Goal: Check status: Check status

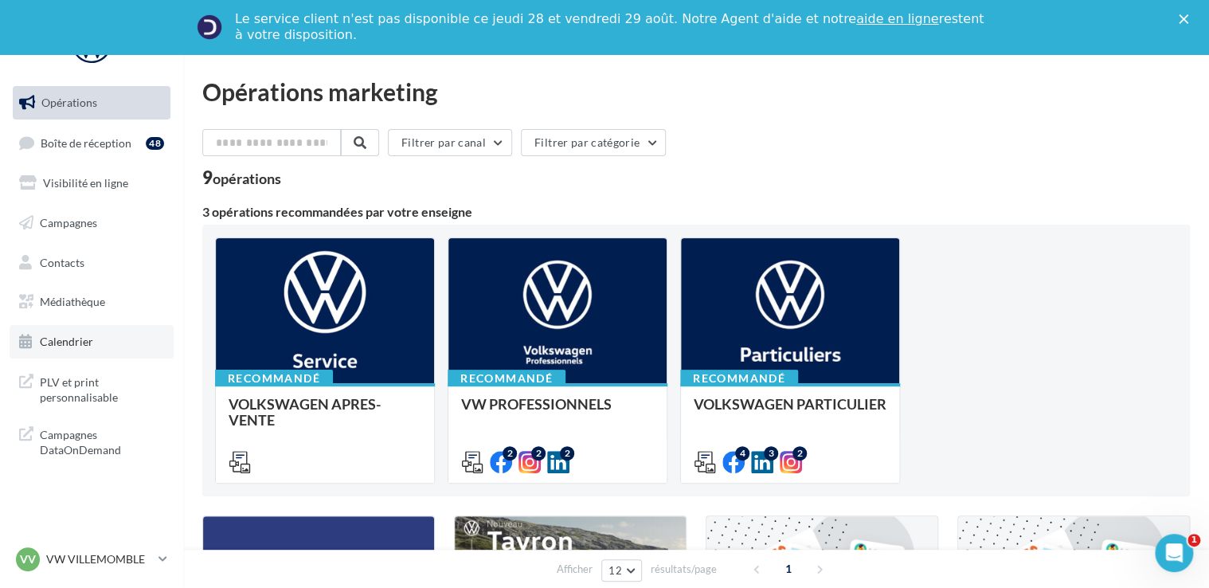
click at [92, 335] on span "Calendrier" at bounding box center [66, 342] width 53 height 14
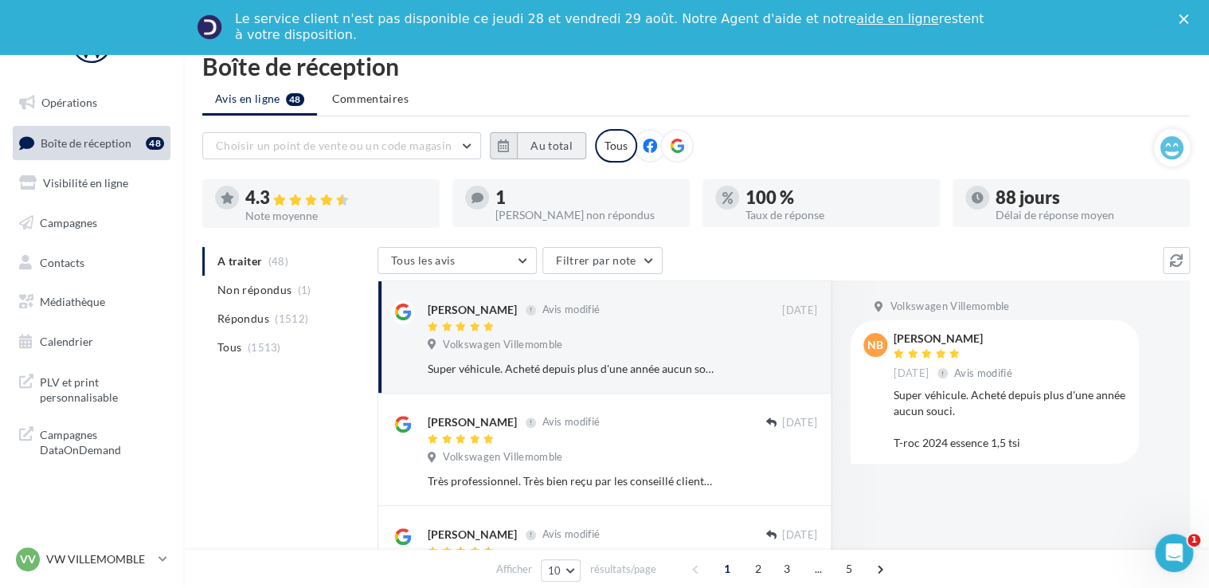
click at [570, 149] on button "Au total" at bounding box center [551, 145] width 69 height 27
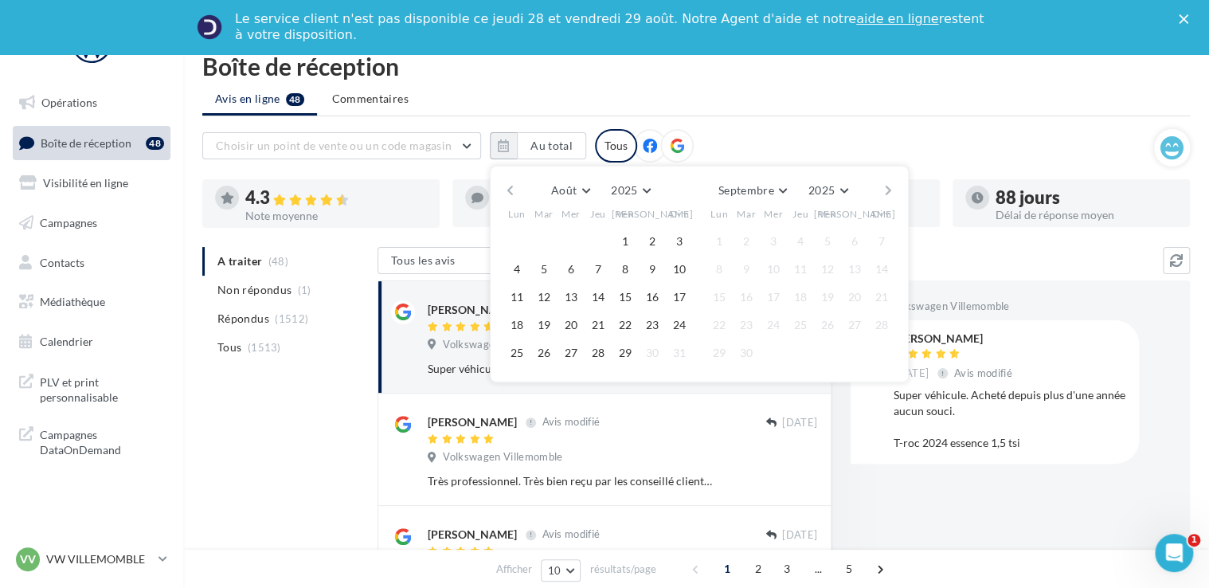
drag, startPoint x: 524, startPoint y: 191, endPoint x: 503, endPoint y: 194, distance: 21.0
click at [521, 193] on div "Août [PERSON_NAME] Mars Avril Mai Juin Juillet Août Septembre Octobre Novembre …" at bounding box center [699, 190] width 364 height 22
click at [503, 194] on button "button" at bounding box center [510, 190] width 14 height 22
click at [539, 245] on button "1" at bounding box center [544, 241] width 24 height 24
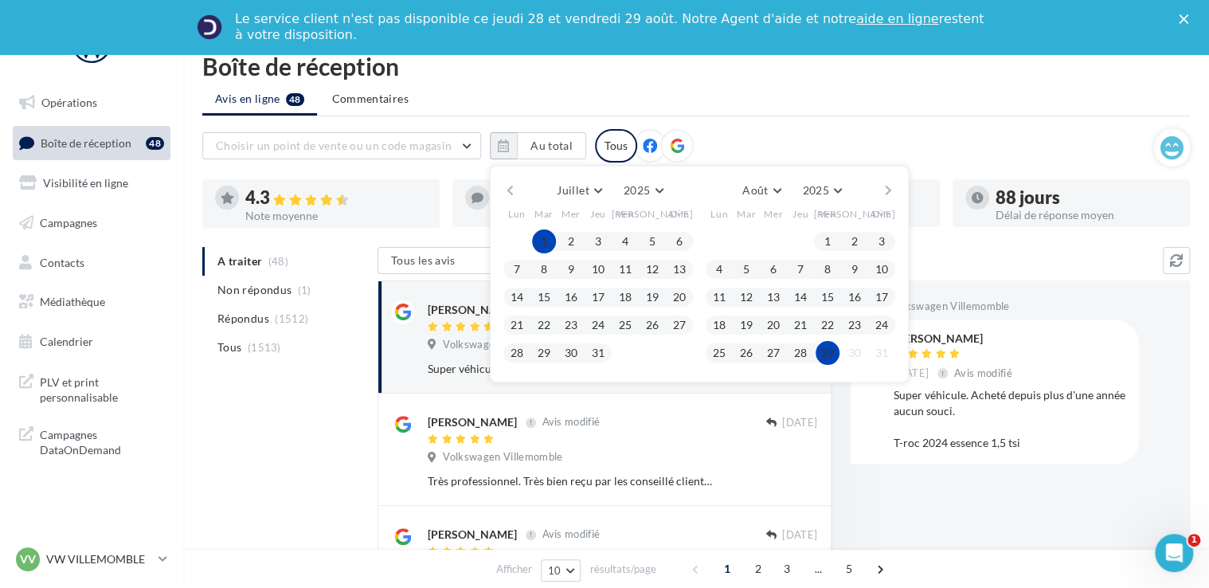
click at [823, 349] on button "29" at bounding box center [828, 353] width 24 height 24
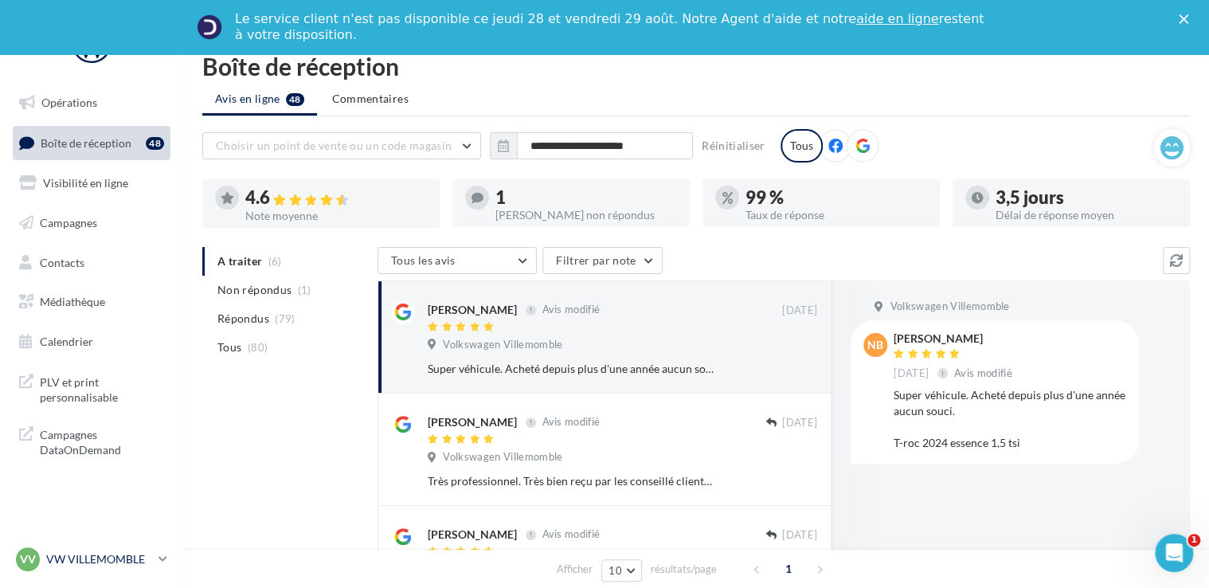
click at [152, 553] on p "VW VILLEMOMBLE" at bounding box center [99, 559] width 106 height 16
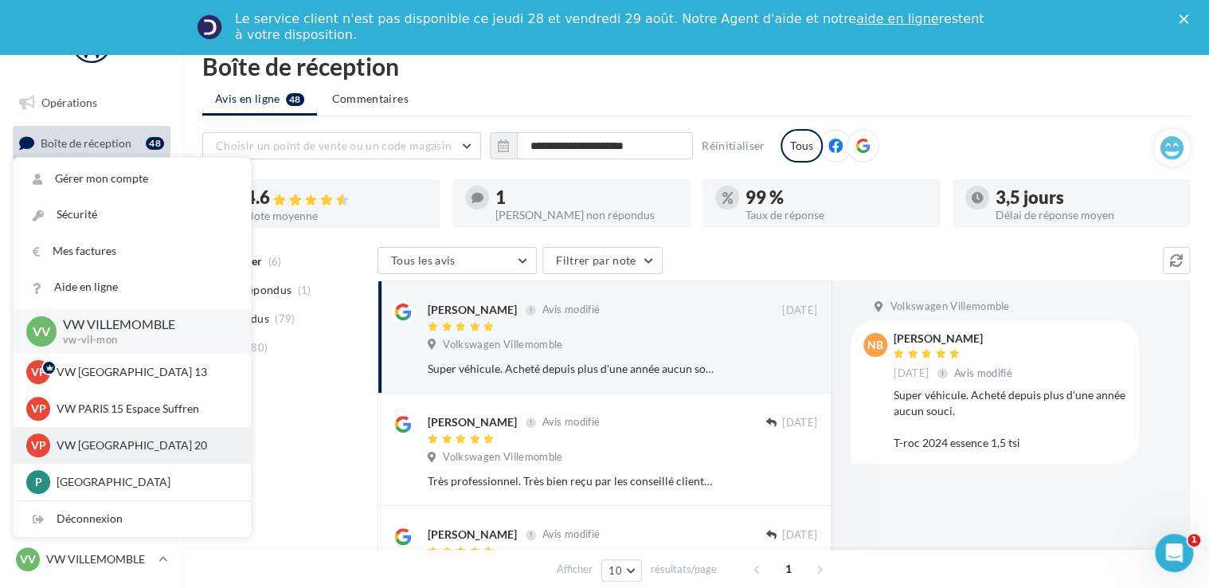
click at [92, 449] on p "VW [GEOGRAPHIC_DATA] 20" at bounding box center [144, 445] width 175 height 16
